Goal: Task Accomplishment & Management: Use online tool/utility

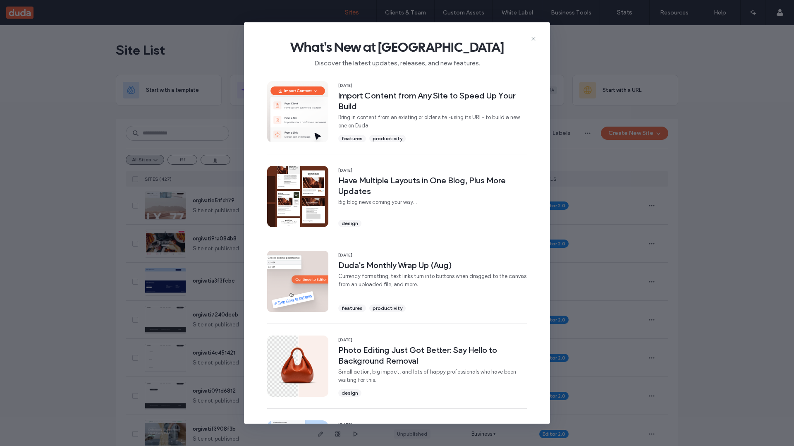
click at [537, 40] on div "What's New at Duda Discover the latest updates, releases, and new features." at bounding box center [397, 49] width 306 height 55
click at [533, 38] on icon at bounding box center [533, 39] width 7 height 7
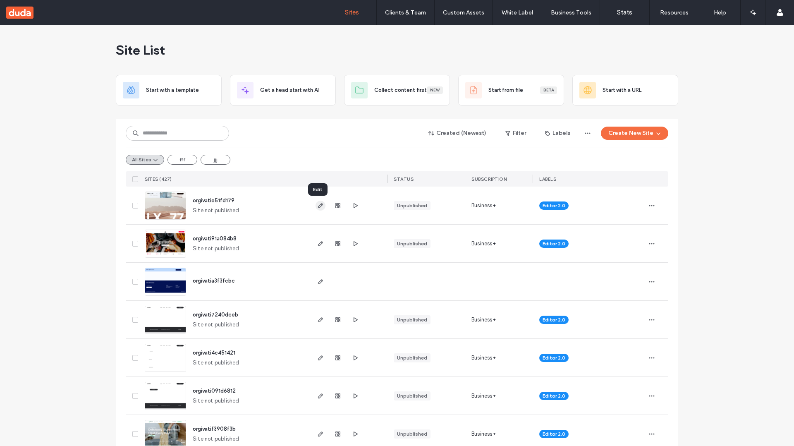
click at [321, 205] on span "button" at bounding box center [320, 205] width 10 height 10
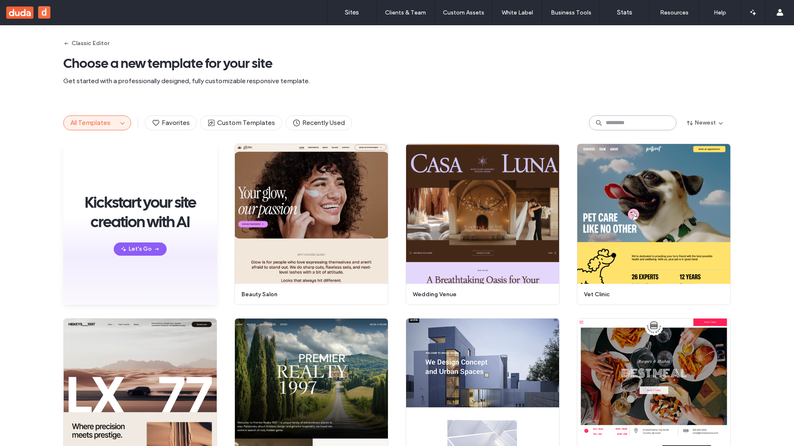
click at [620, 121] on input at bounding box center [633, 122] width 88 height 15
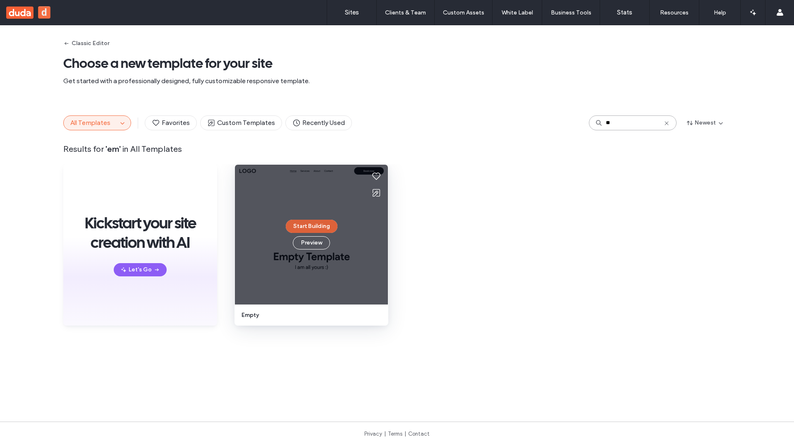
type input "**"
click at [313, 226] on button "Start Building" at bounding box center [312, 226] width 52 height 13
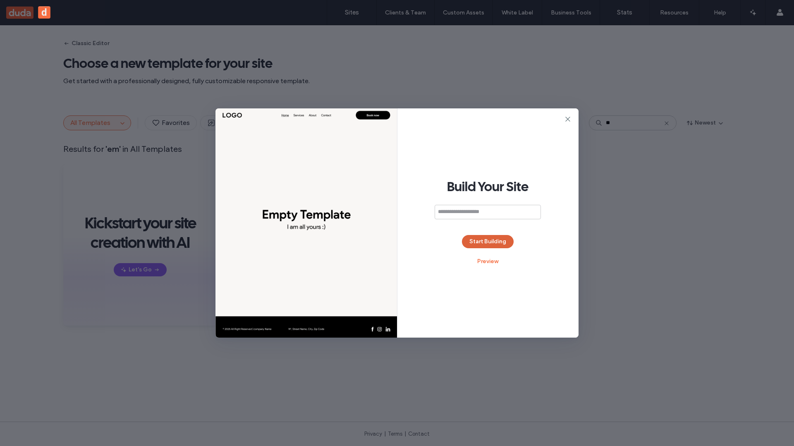
click at [492, 238] on button "Start Building" at bounding box center [488, 241] width 52 height 13
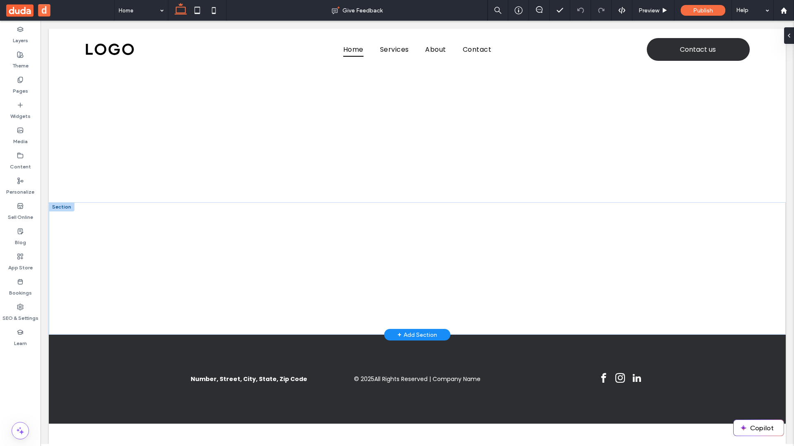
click at [415, 333] on div "+ Add Section" at bounding box center [417, 334] width 40 height 9
drag, startPoint x: 564, startPoint y: 210, endPoint x: 532, endPoint y: 233, distance: 39.5
click at [564, 210] on div "What type of section? Layouts Designed AI-Generated" at bounding box center [397, 243] width 794 height 486
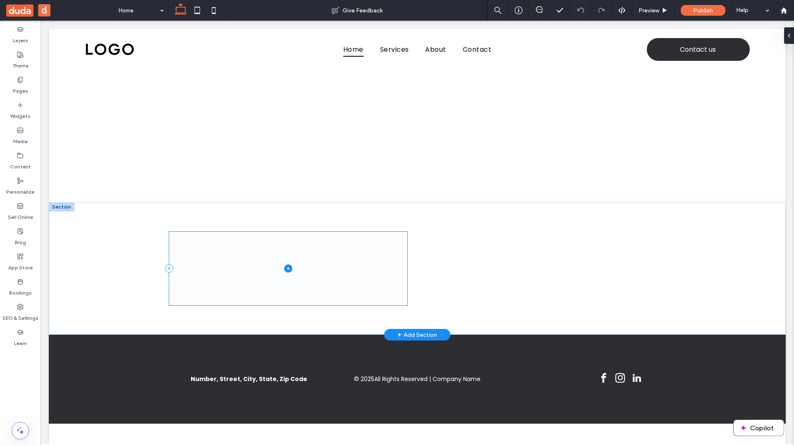
click at [302, 247] on span at bounding box center [288, 267] width 238 height 73
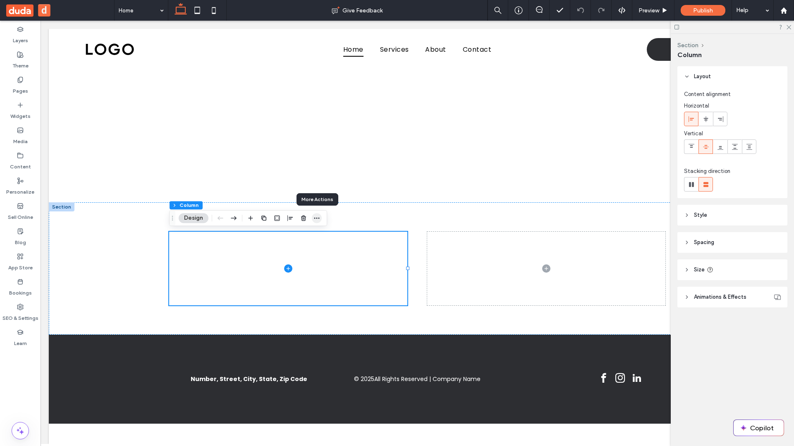
click at [319, 218] on icon "button" at bounding box center [316, 218] width 7 height 7
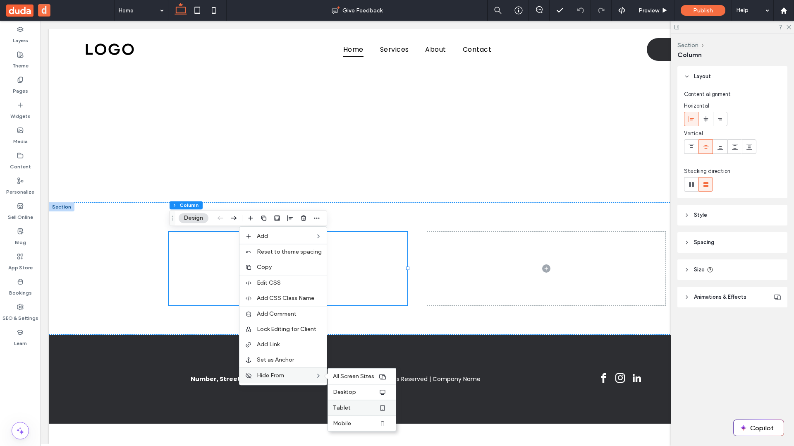
click at [366, 407] on label "Tablet" at bounding box center [355, 407] width 45 height 7
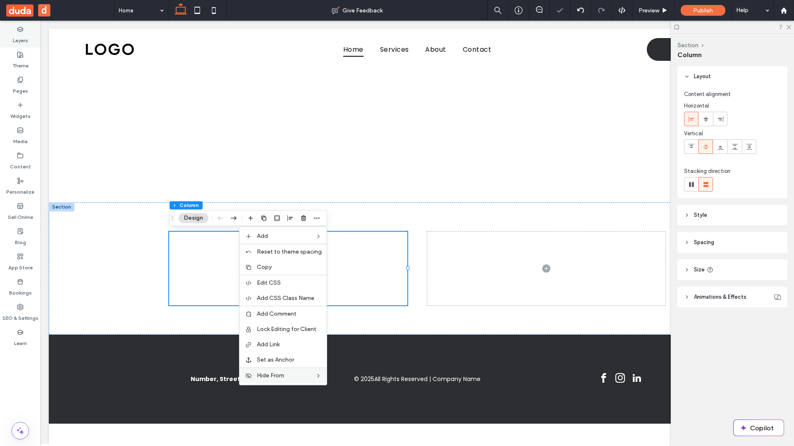
click at [22, 30] on use at bounding box center [19, 29] width 5 height 5
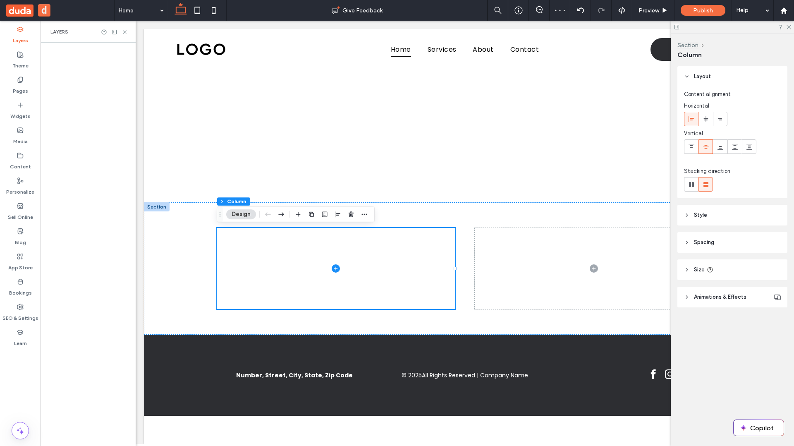
scroll to position [2, 0]
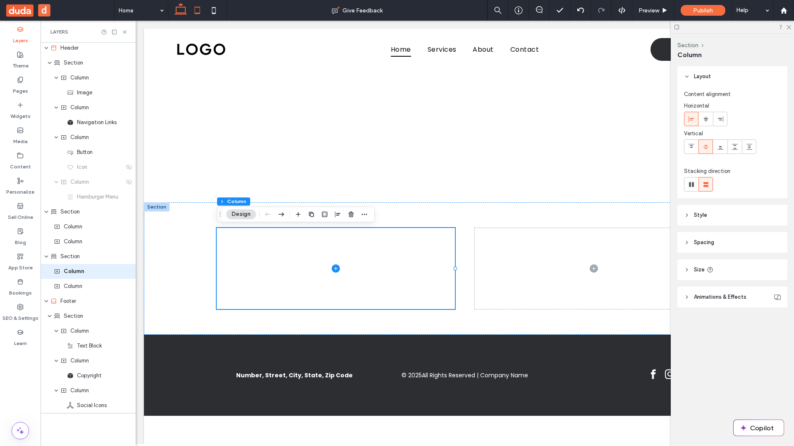
click at [198, 10] on icon at bounding box center [197, 10] width 17 height 17
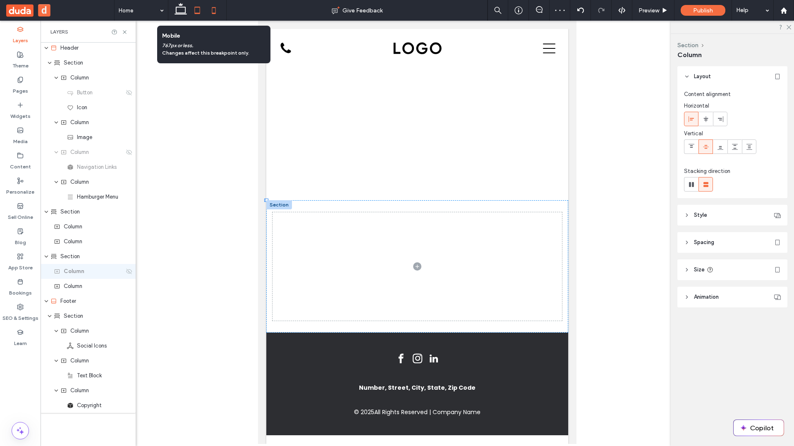
click at [219, 9] on icon at bounding box center [213, 10] width 17 height 17
type input "***"
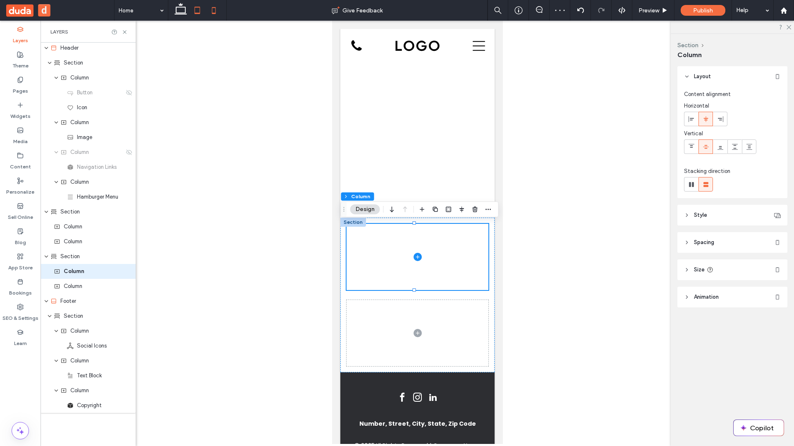
click at [195, 12] on use at bounding box center [197, 10] width 5 height 7
type input "****"
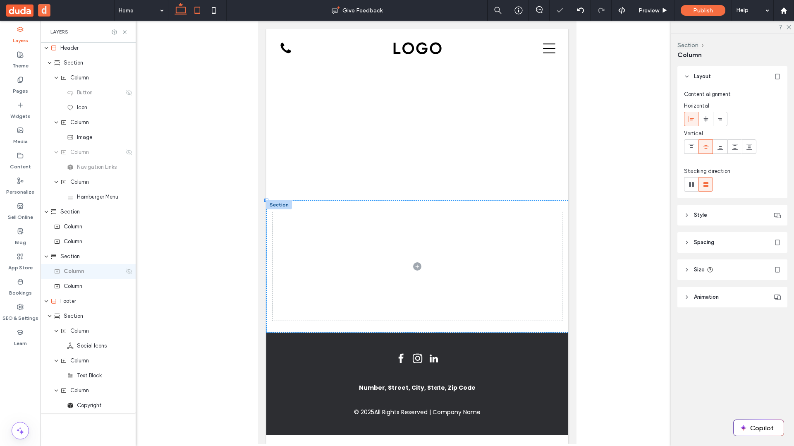
click at [180, 11] on icon at bounding box center [180, 10] width 17 height 17
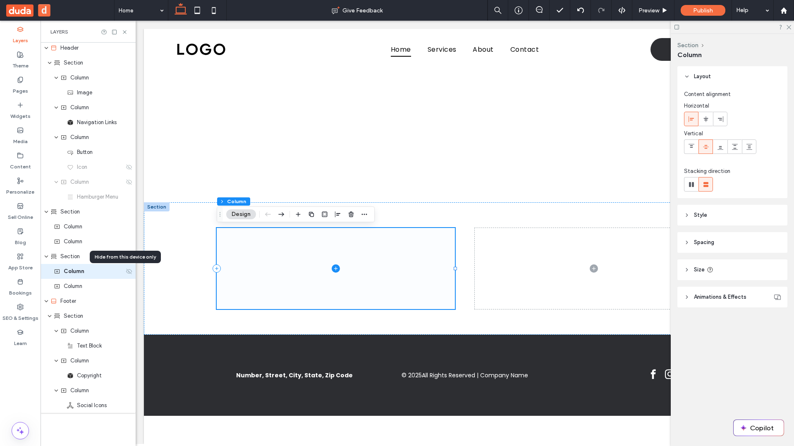
click at [126, 271] on icon at bounding box center [129, 271] width 7 height 7
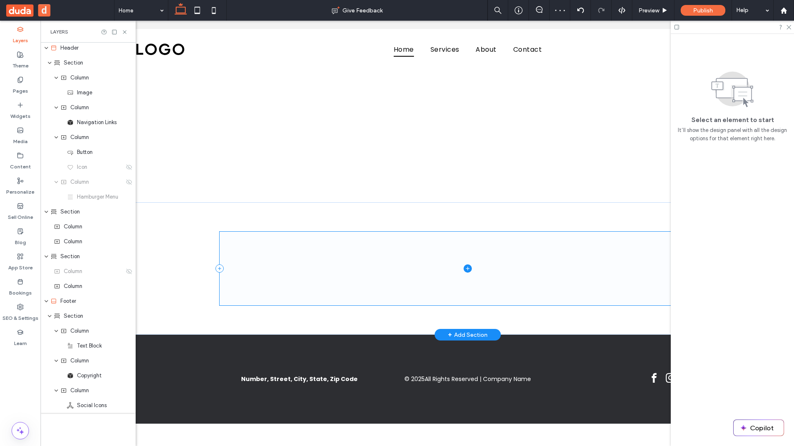
scroll to position [0, 0]
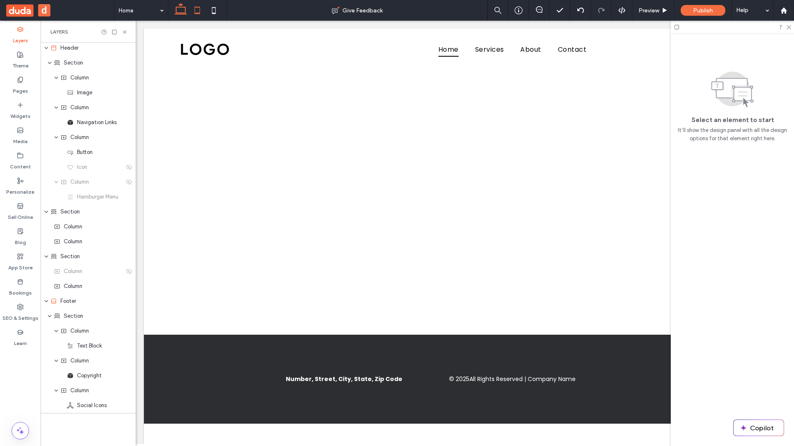
click at [200, 10] on use at bounding box center [197, 10] width 5 height 7
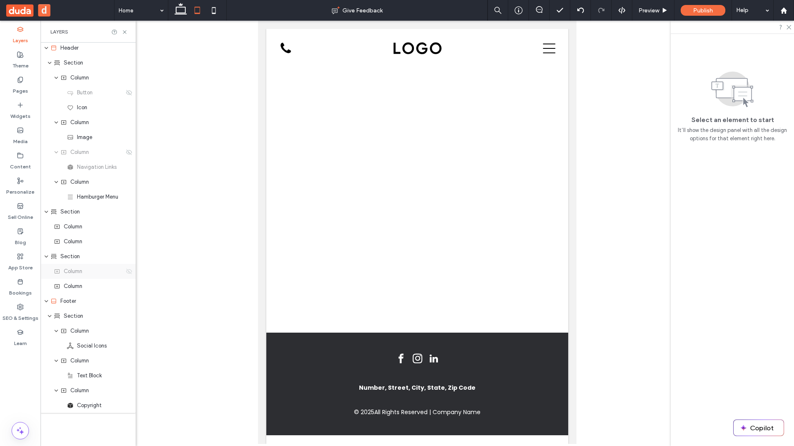
click at [126, 270] on icon at bounding box center [129, 271] width 7 height 7
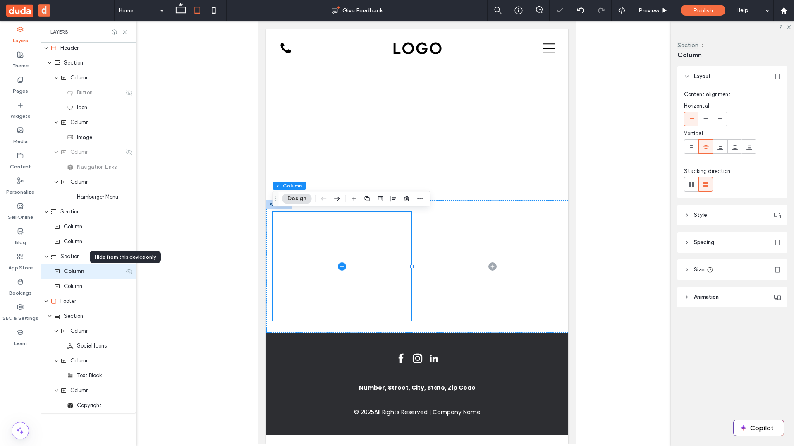
click at [126, 270] on icon at bounding box center [129, 271] width 7 height 7
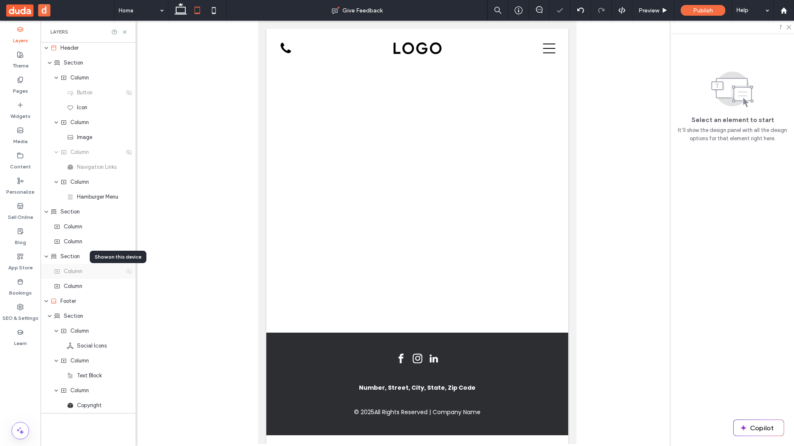
click at [126, 270] on icon at bounding box center [129, 271] width 7 height 7
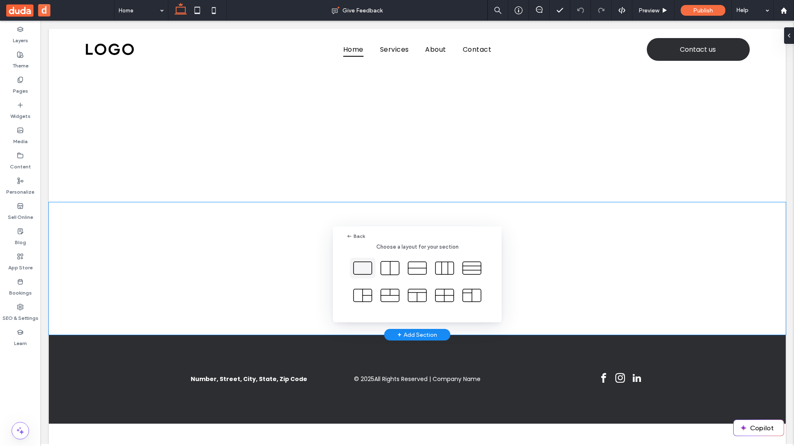
click at [369, 262] on use at bounding box center [362, 268] width 18 height 12
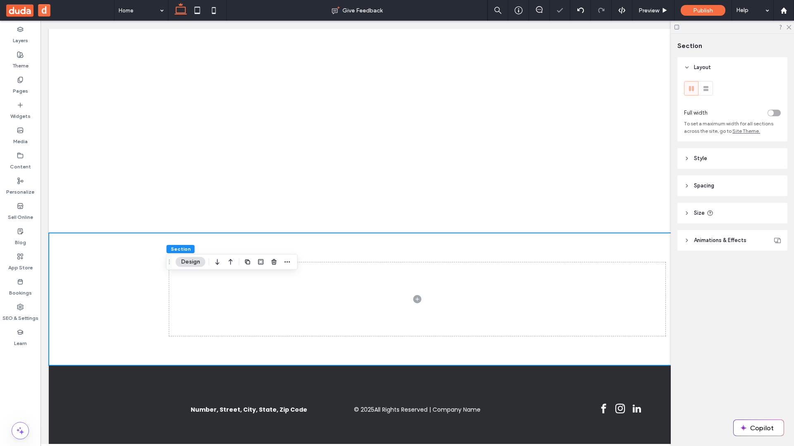
scroll to position [119, 0]
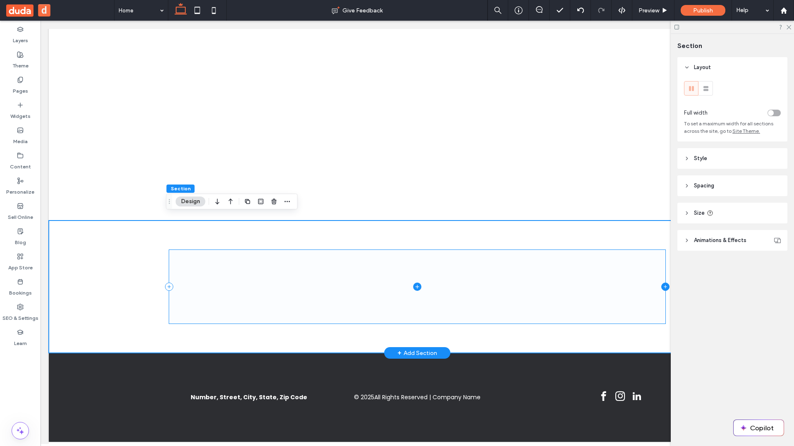
click at [661, 282] on icon at bounding box center [665, 286] width 8 height 8
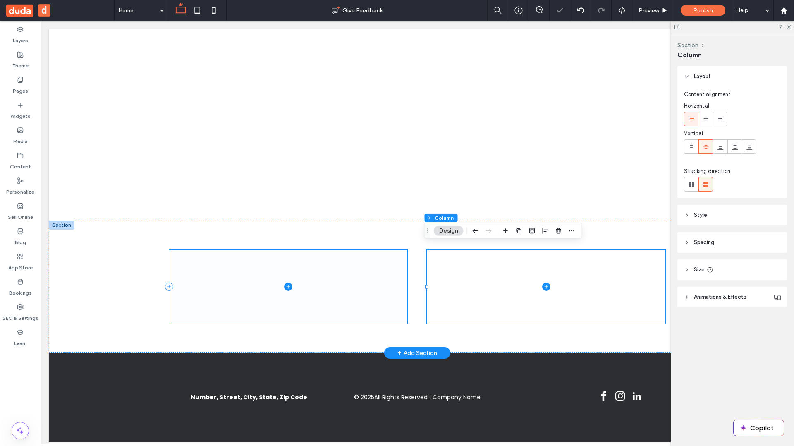
click at [278, 269] on span at bounding box center [288, 286] width 238 height 73
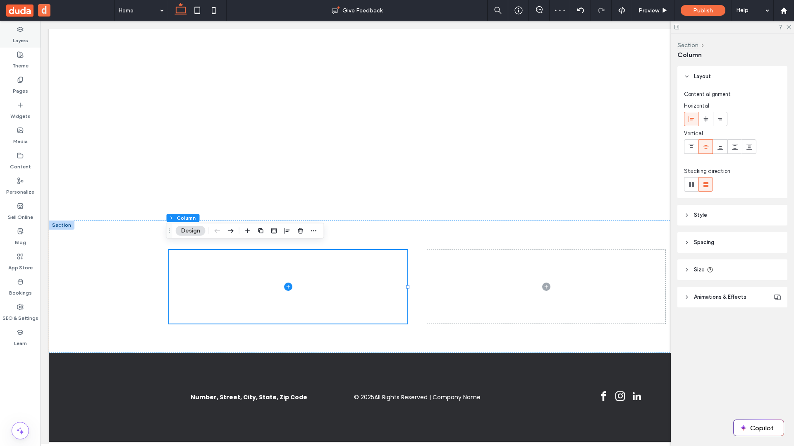
click at [15, 37] on label "Layers" at bounding box center [20, 39] width 15 height 12
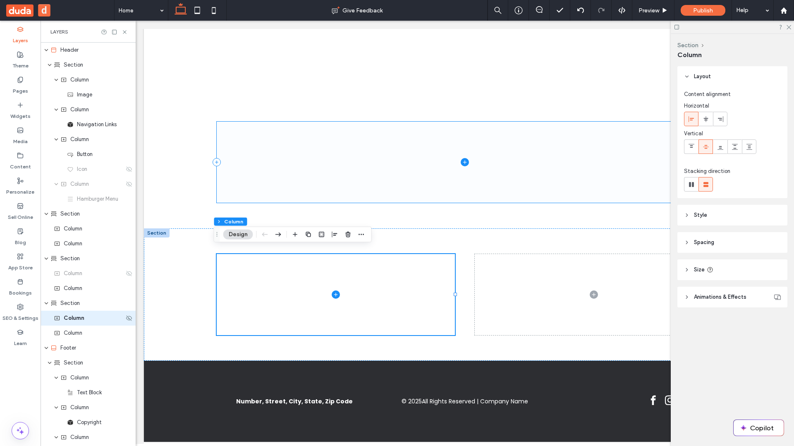
scroll to position [47, 0]
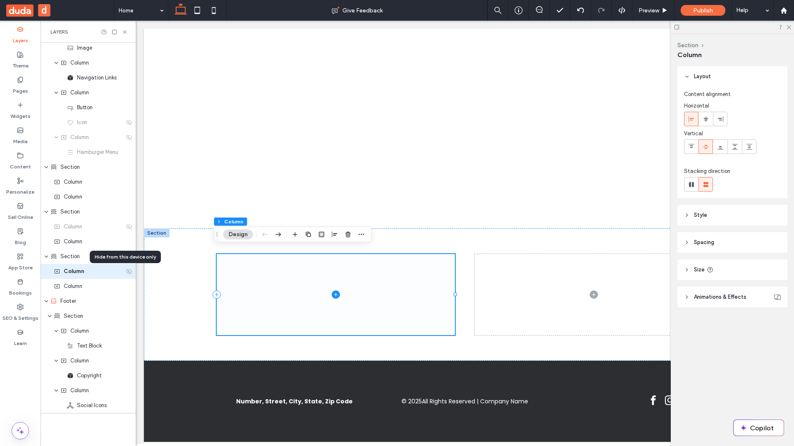
click at [126, 271] on use at bounding box center [129, 270] width 6 height 5
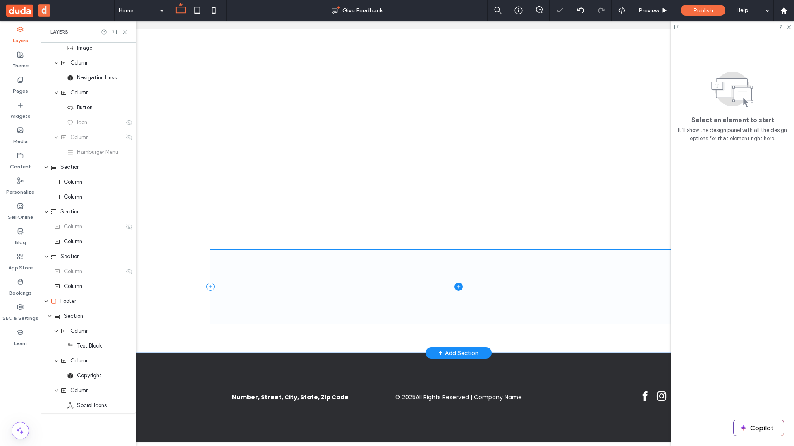
scroll to position [0, 33]
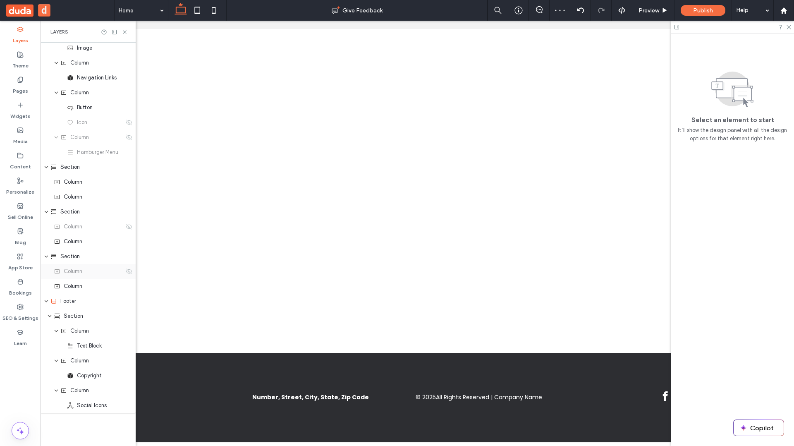
click at [64, 274] on span "Column" at bounding box center [73, 271] width 19 height 8
click at [191, 13] on icon at bounding box center [197, 10] width 17 height 17
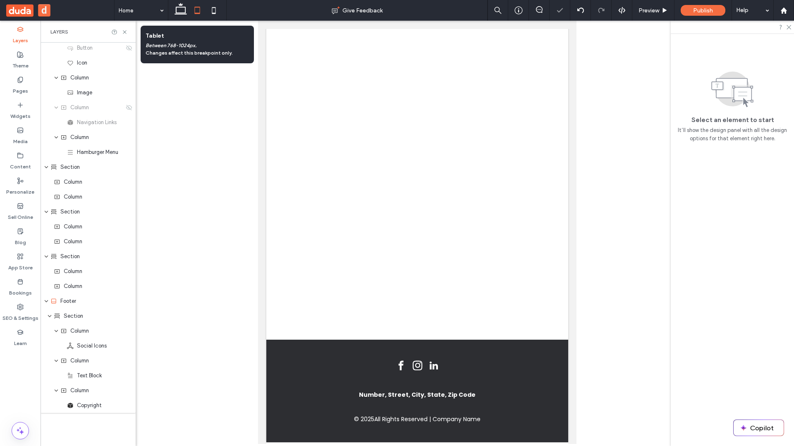
scroll to position [0, 0]
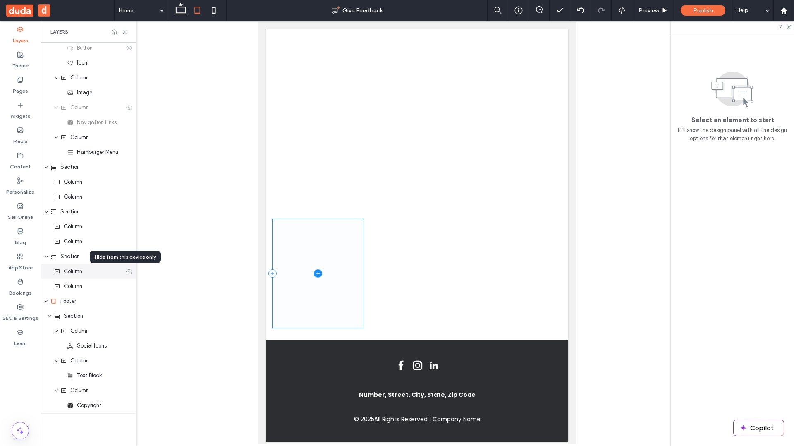
click at [126, 271] on use at bounding box center [129, 270] width 6 height 5
